Goal: Task Accomplishment & Management: Use online tool/utility

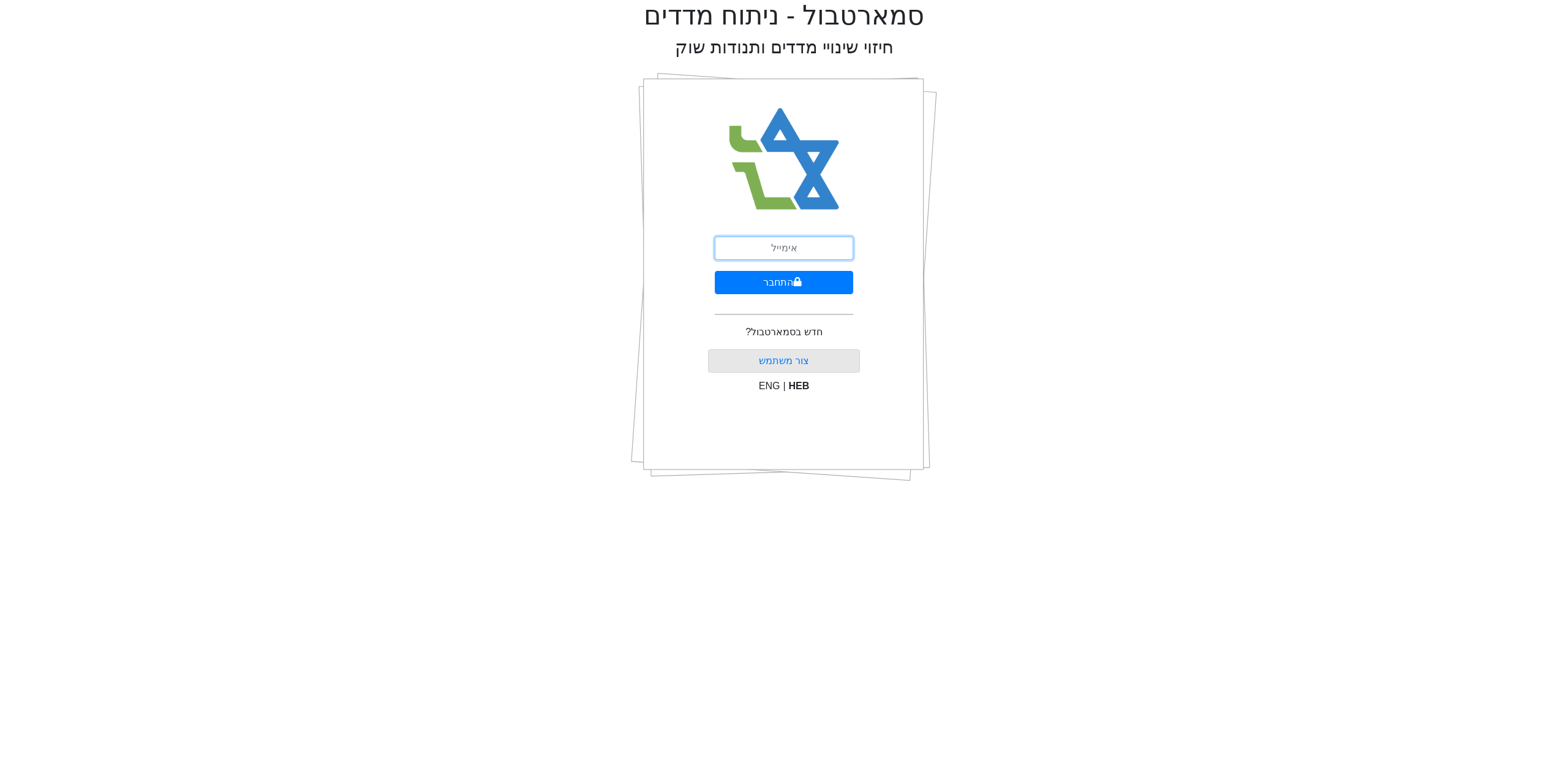
click at [816, 245] on input "email" at bounding box center [784, 249] width 138 height 24
type input "פ"
type input "[PERSON_NAME][EMAIL_ADDRESS][DOMAIN_NAME]"
click at [800, 284] on icon "submit" at bounding box center [797, 282] width 8 height 9
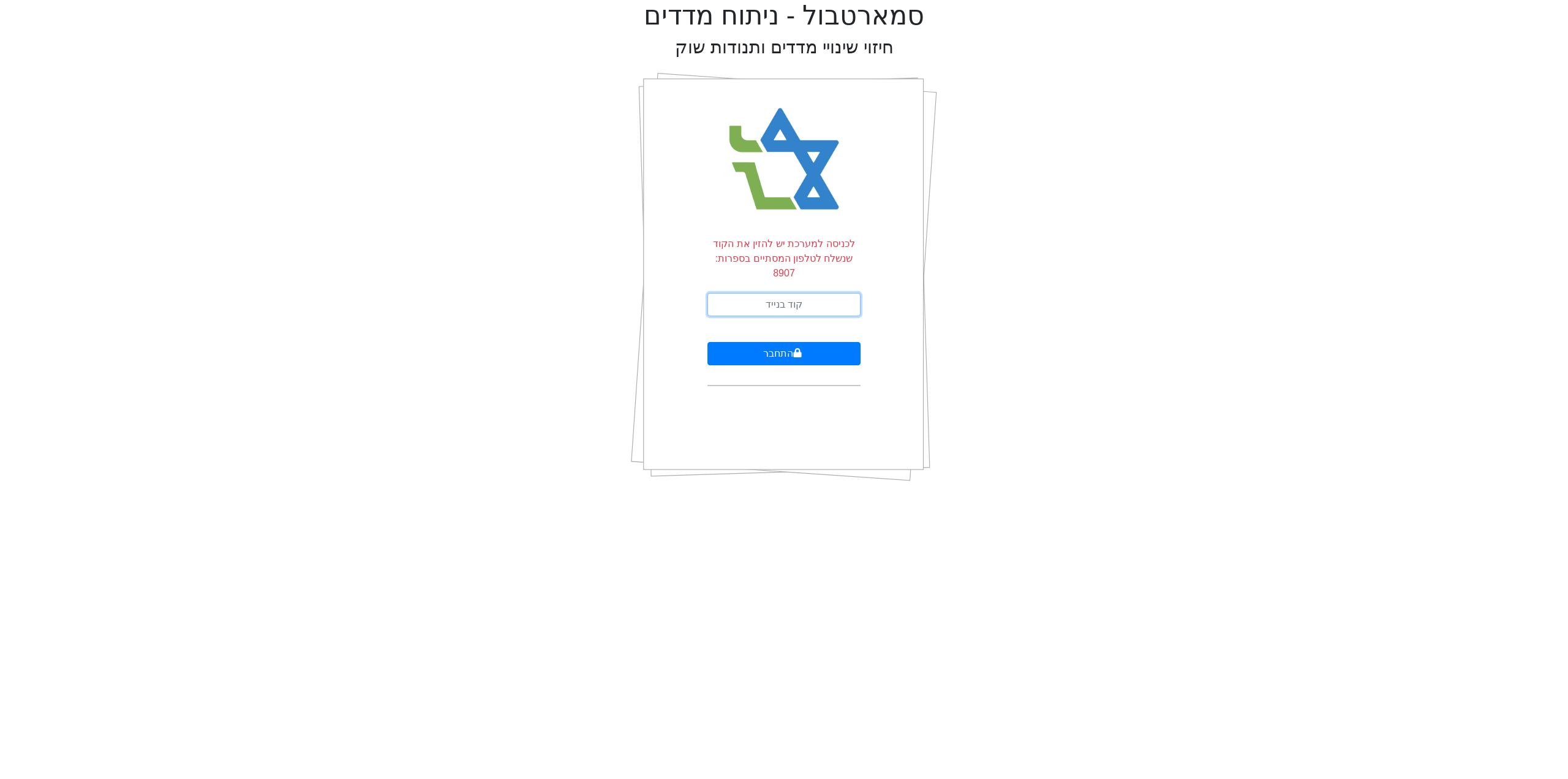
click at [800, 293] on input "text" at bounding box center [784, 304] width 153 height 24
type input "313025"
click at [708, 342] on button "התחבר" at bounding box center [784, 354] width 153 height 24
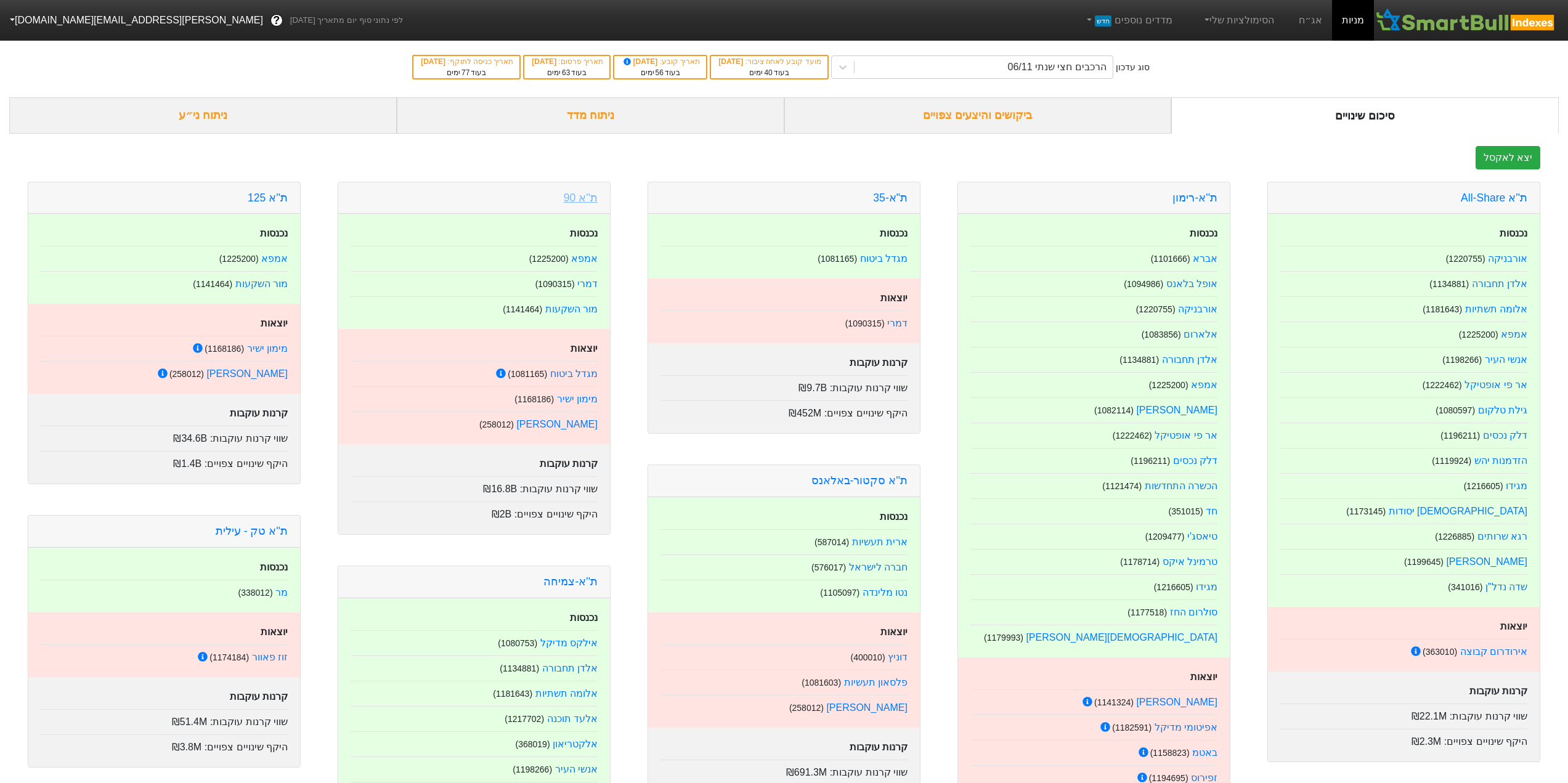
click at [587, 202] on link "ת''א 90" at bounding box center [581, 197] width 34 height 13
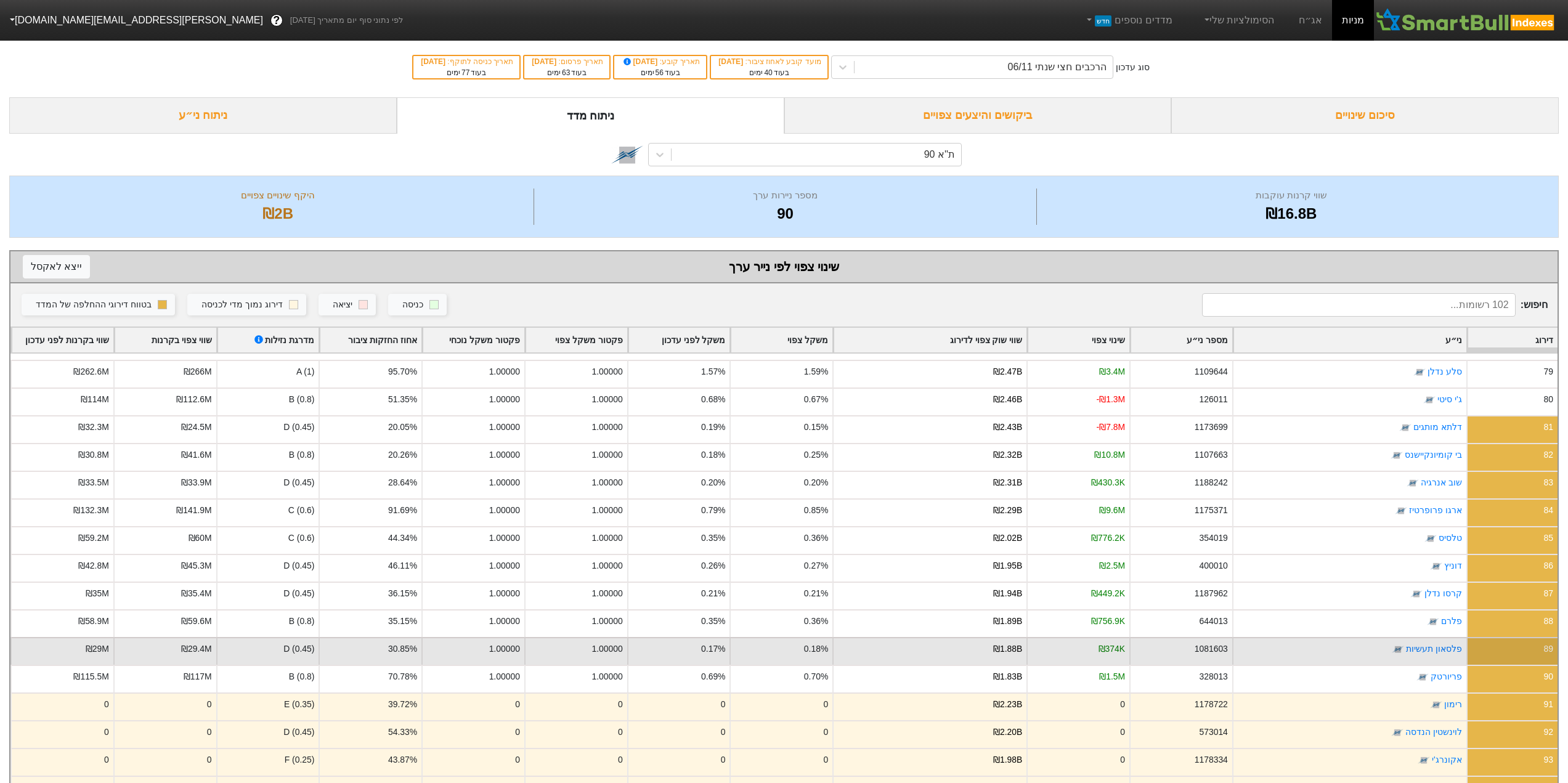
scroll to position [2396, 0]
